Goal: Transaction & Acquisition: Purchase product/service

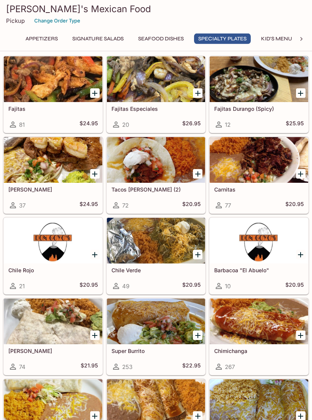
scroll to position [755, 0]
click at [265, 241] on div at bounding box center [259, 241] width 99 height 46
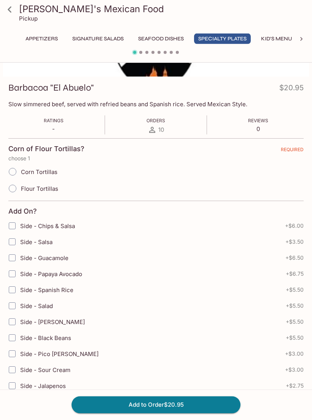
scroll to position [91, 0]
click at [13, 10] on icon at bounding box center [9, 9] width 13 height 13
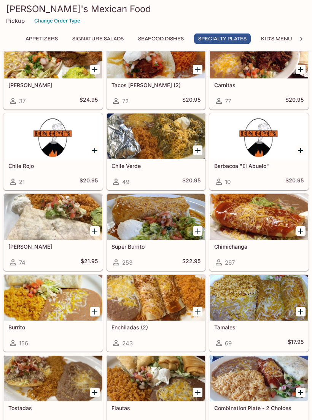
scroll to position [859, 0]
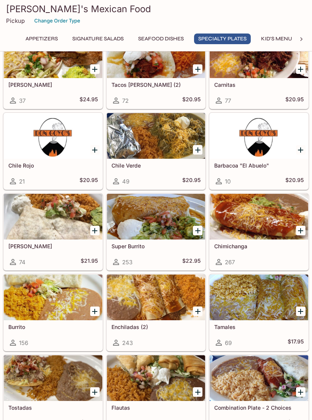
click at [169, 298] on div at bounding box center [156, 298] width 99 height 46
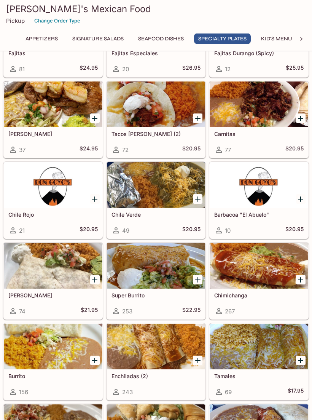
scroll to position [810, 0]
click at [257, 276] on div at bounding box center [259, 266] width 99 height 46
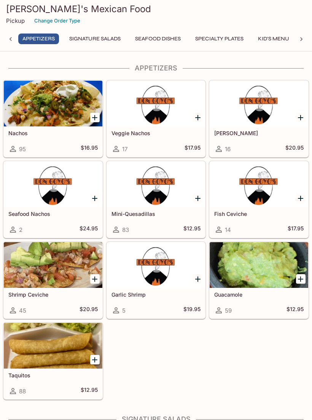
click at [26, 18] on div "Pickup Change Order Type" at bounding box center [156, 21] width 300 height 12
click at [16, 18] on p "Pickup" at bounding box center [15, 20] width 19 height 7
click at [18, 23] on p "Pickup" at bounding box center [15, 20] width 19 height 7
click at [223, 43] on button "Specialty Plates" at bounding box center [219, 39] width 57 height 11
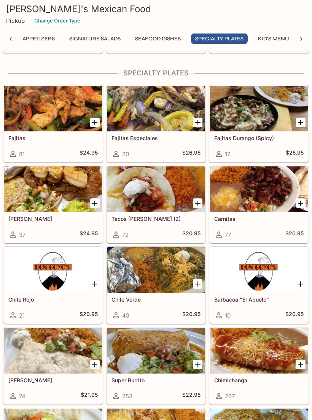
scroll to position [729, 0]
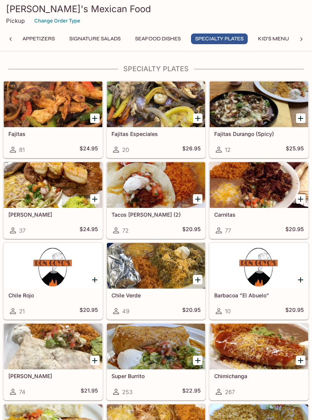
click at [21, 19] on p "Pickup" at bounding box center [15, 20] width 19 height 7
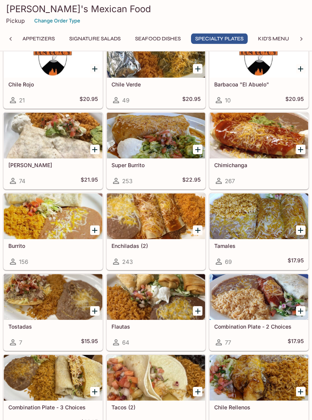
scroll to position [940, 0]
click at [157, 234] on div at bounding box center [156, 216] width 99 height 46
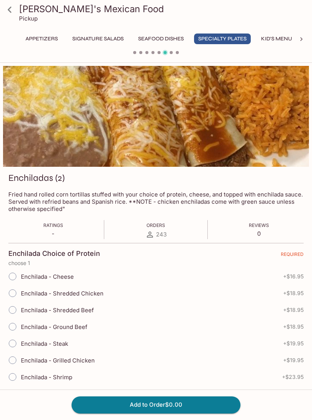
click at [15, 373] on input "Enchilada - Shrimp" at bounding box center [13, 377] width 16 height 16
radio input "true"
click at [185, 412] on button "Add to Order $23.95" at bounding box center [156, 404] width 169 height 17
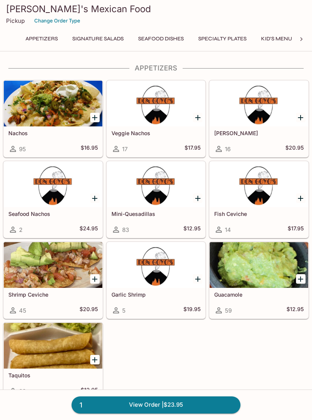
click at [180, 413] on link "1 View Order | $23.95" at bounding box center [156, 404] width 169 height 17
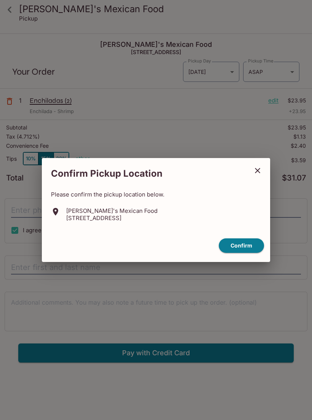
click at [249, 250] on button "Confirm" at bounding box center [241, 245] width 45 height 15
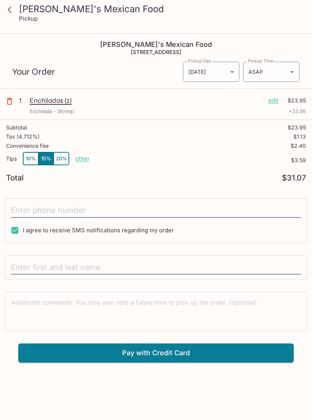
click at [9, 6] on icon at bounding box center [9, 9] width 13 height 13
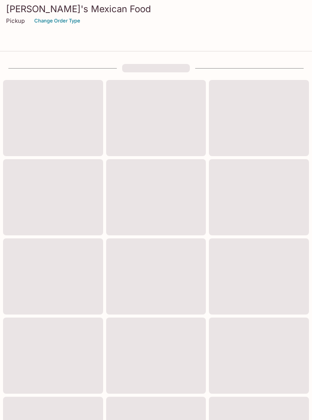
scroll to position [13, 0]
